Goal: Information Seeking & Learning: Learn about a topic

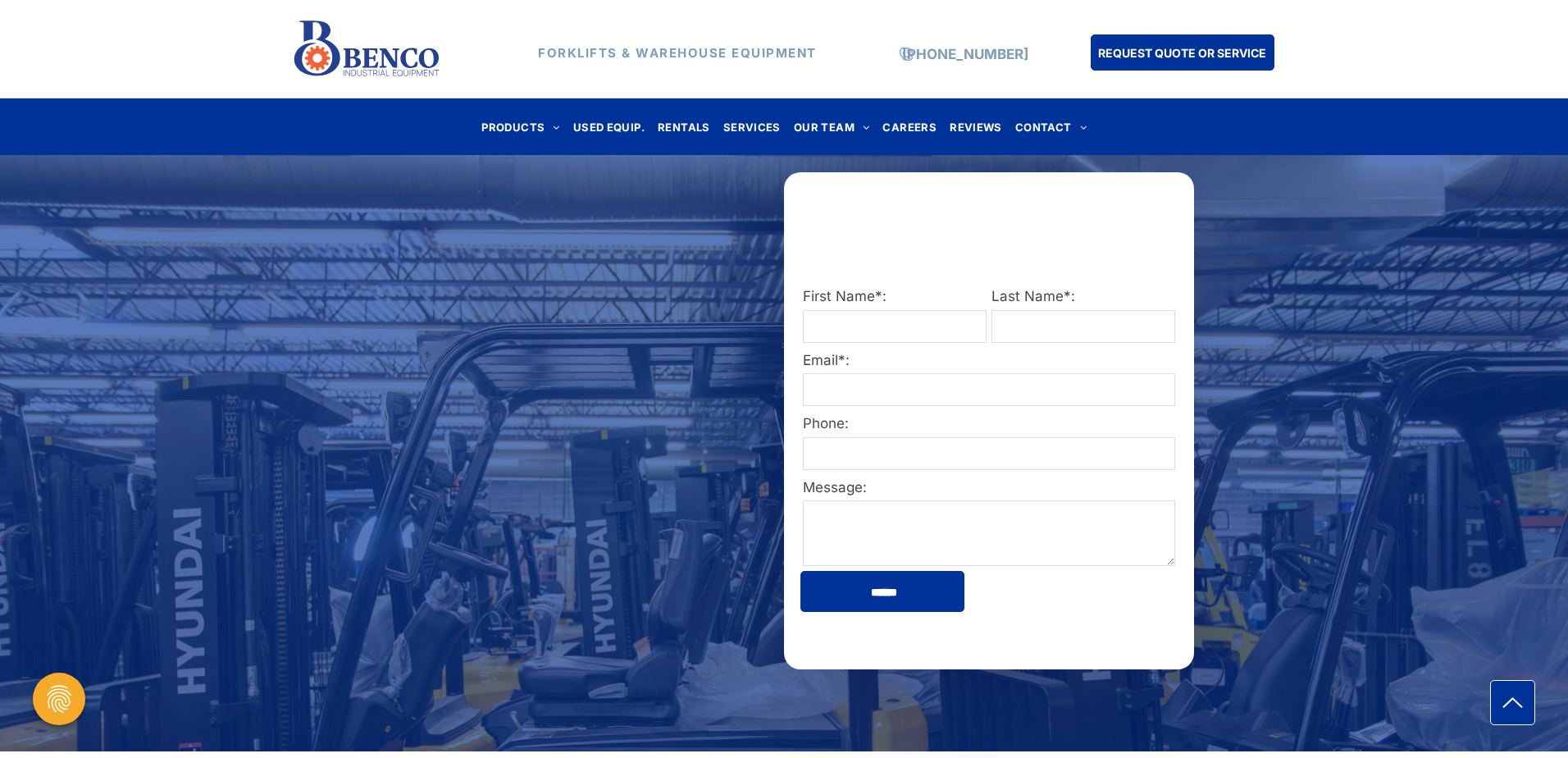
click at [0, 0] on span "PRODUCTS" at bounding box center [0, 0] width 0 height 0
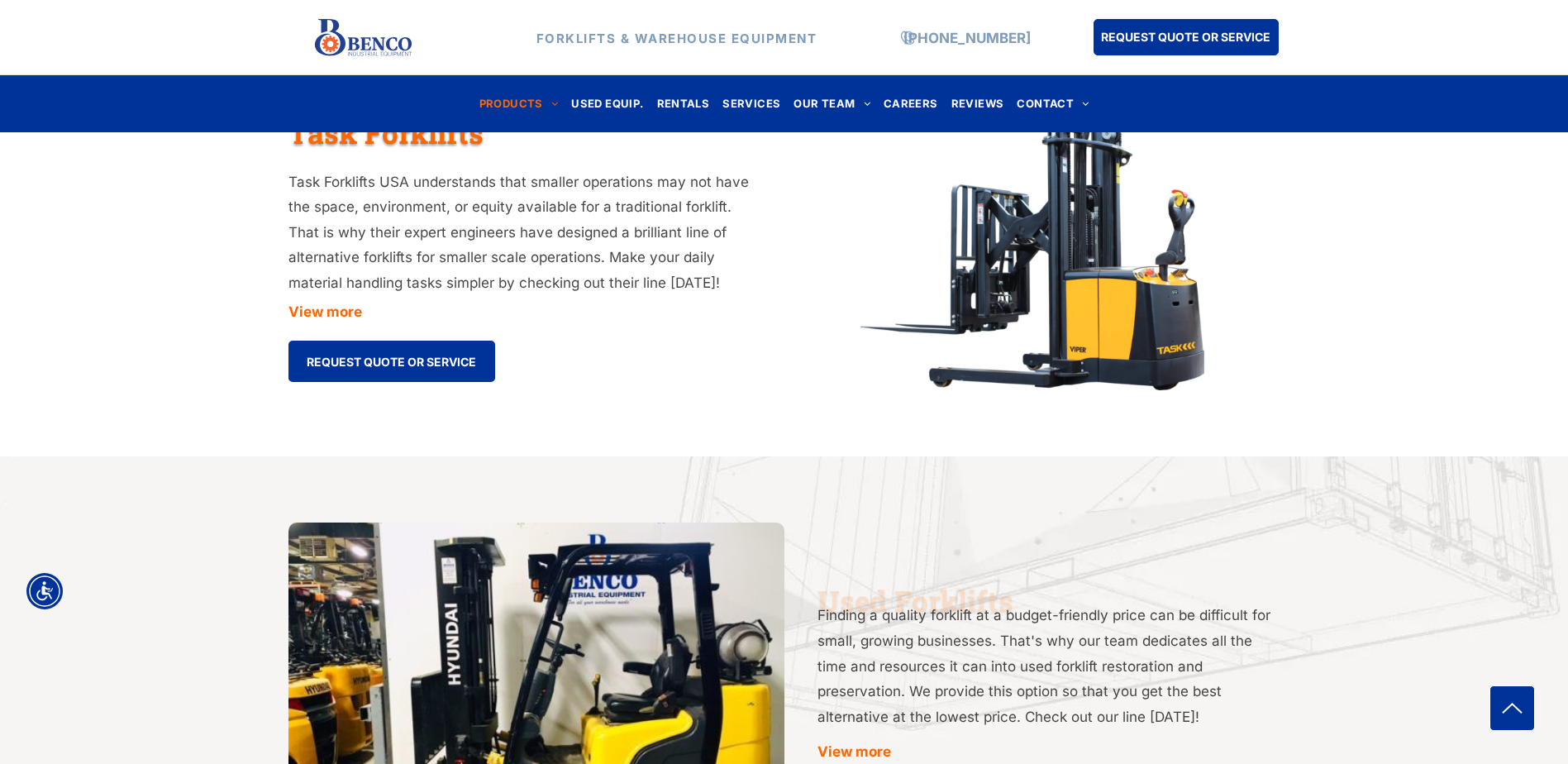
scroll to position [2149, 0]
